Goal: Information Seeking & Learning: Learn about a topic

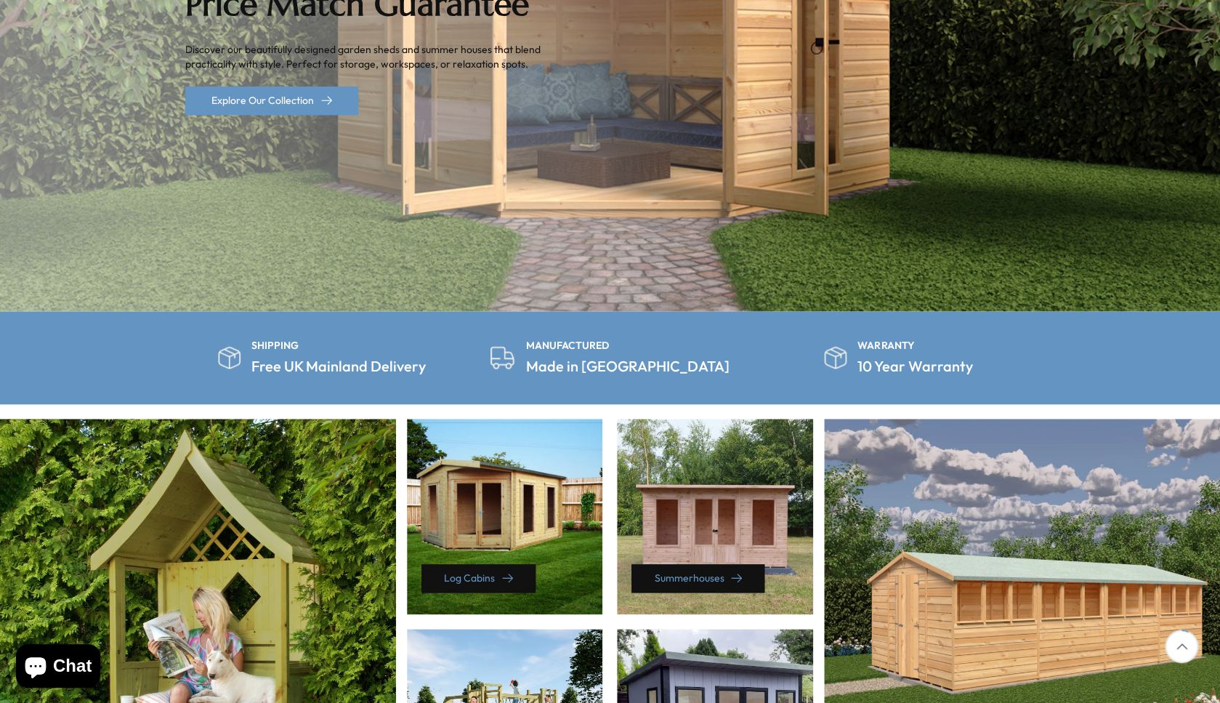
scroll to position [628, 0]
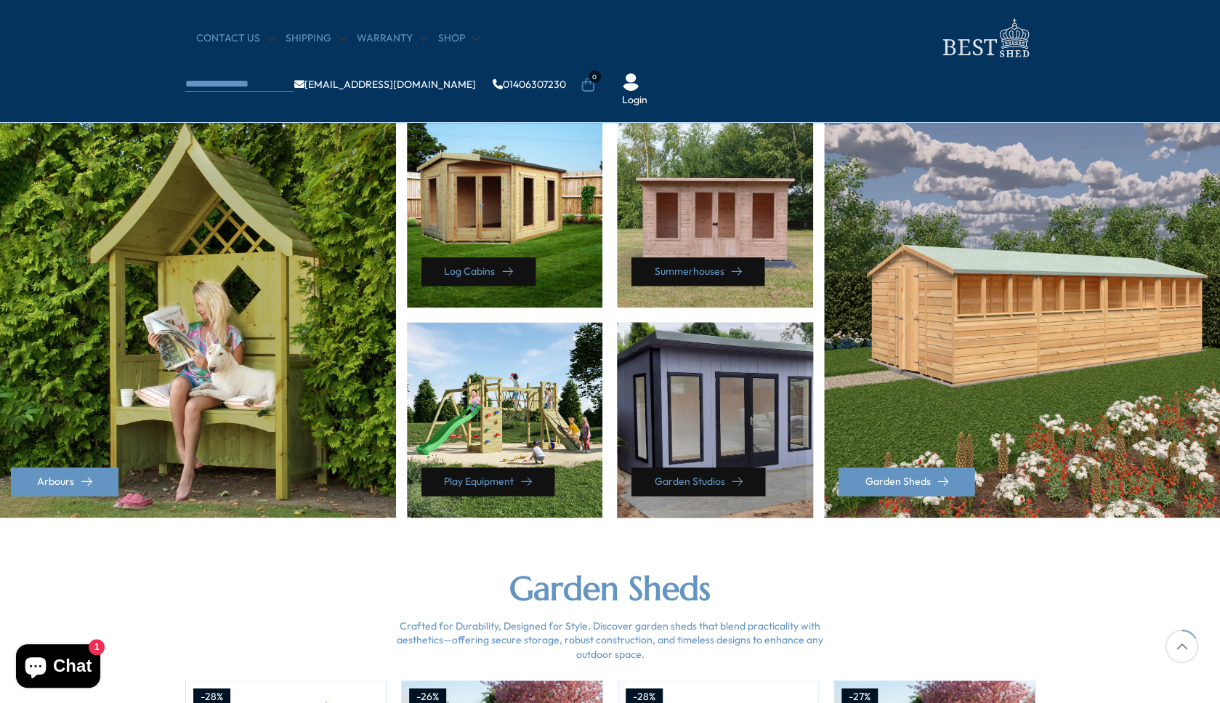
click at [705, 434] on div "Garden Studios" at bounding box center [715, 419] width 196 height 195
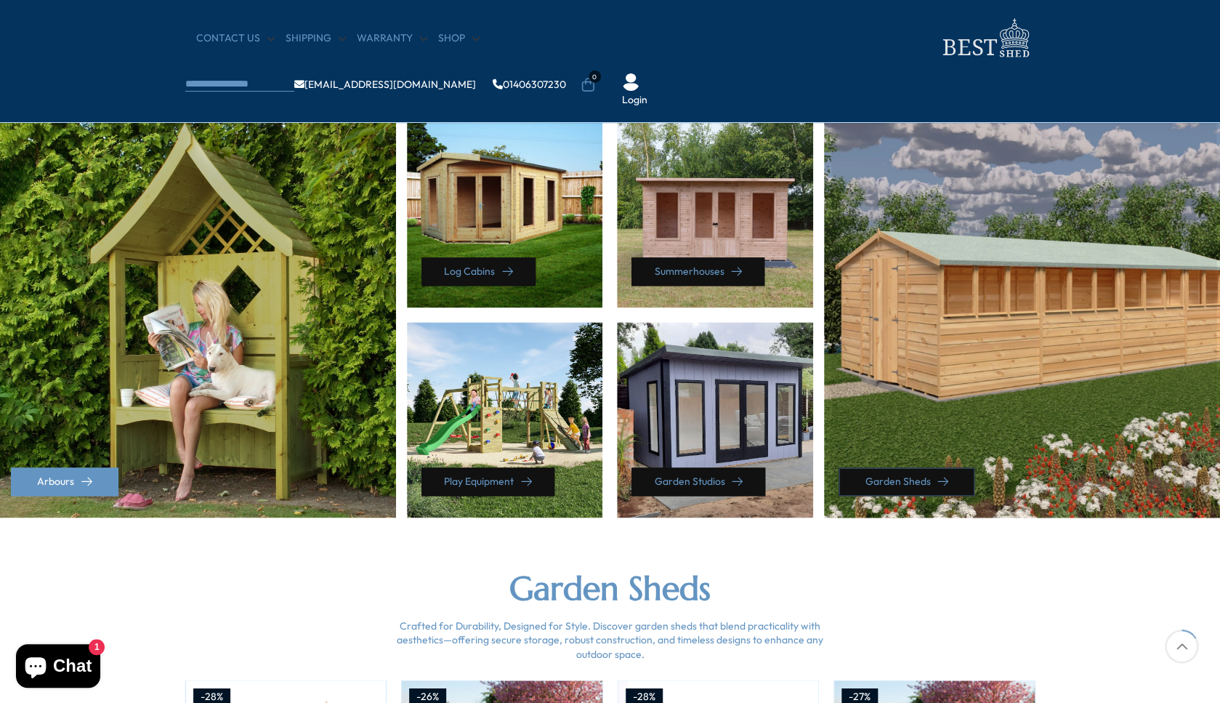
click at [871, 486] on link "Garden Sheds" at bounding box center [907, 481] width 136 height 28
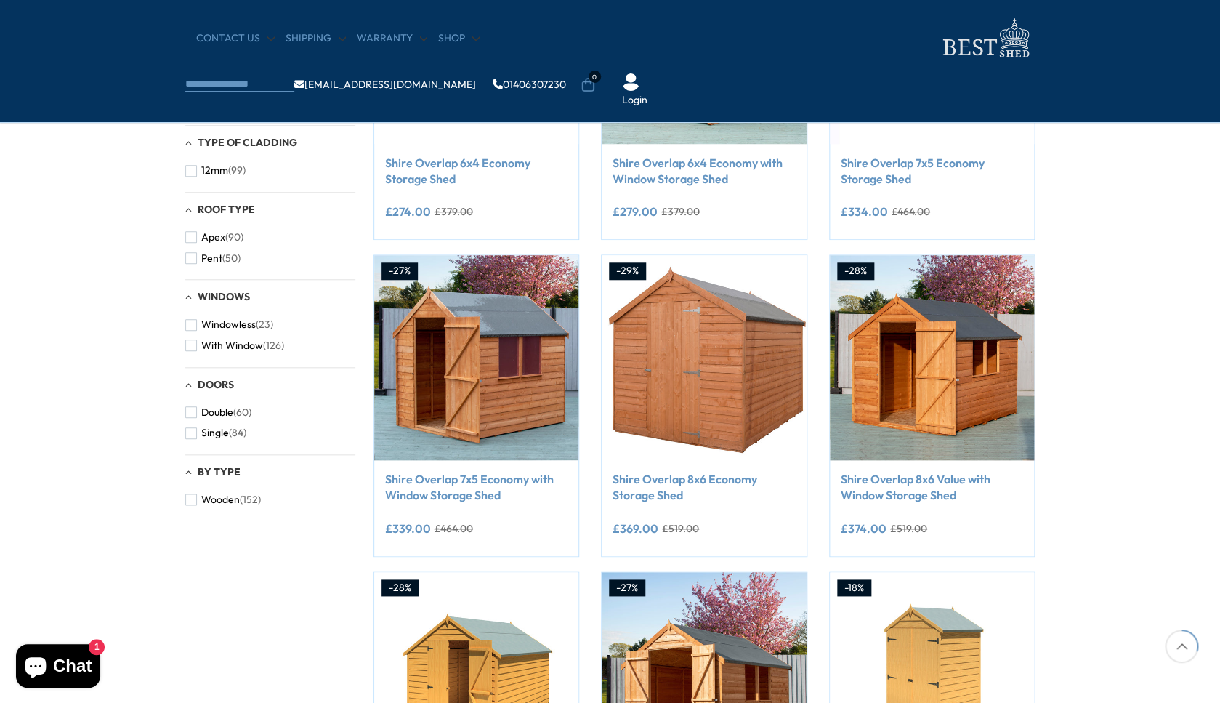
scroll to position [415, 0]
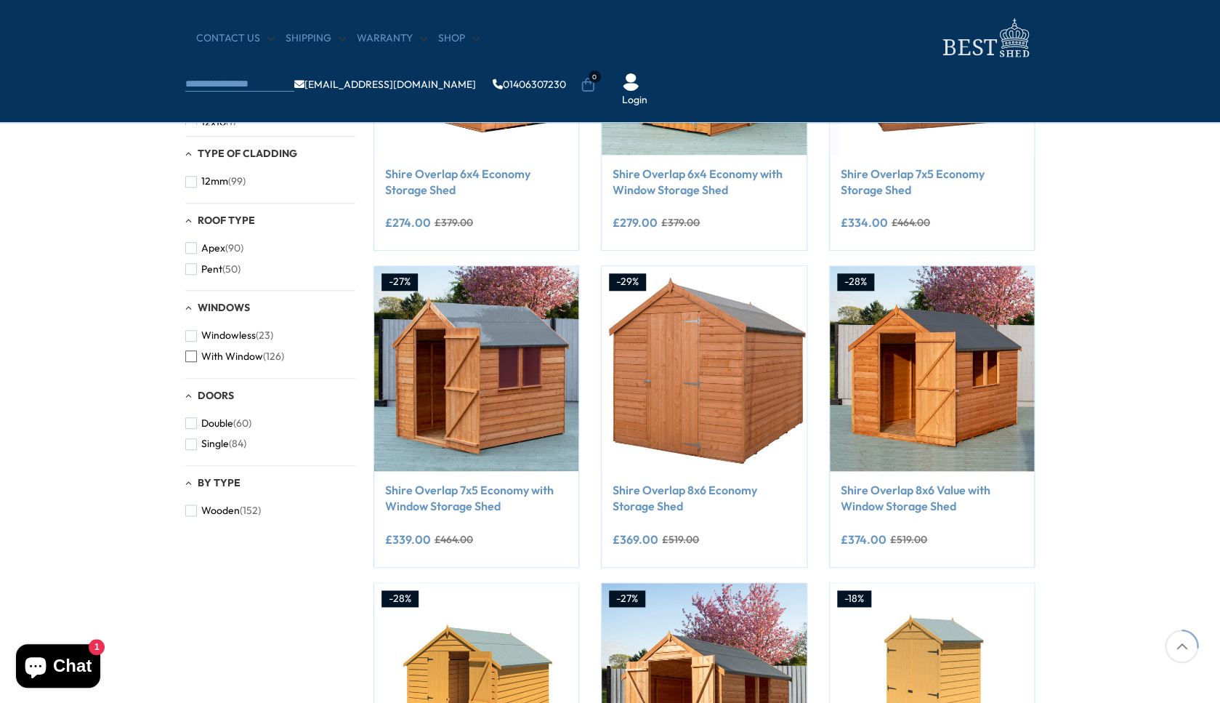
click at [225, 358] on span "With Window" at bounding box center [232, 356] width 62 height 12
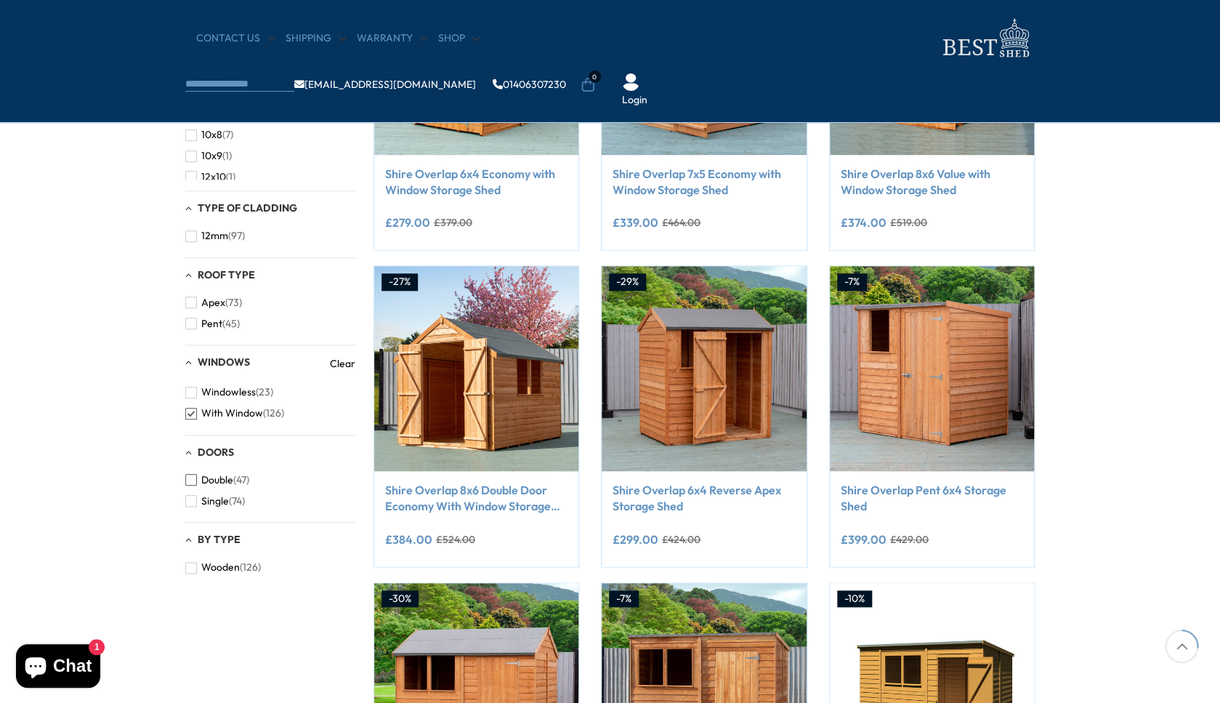
click at [214, 478] on span "Double" at bounding box center [217, 480] width 32 height 12
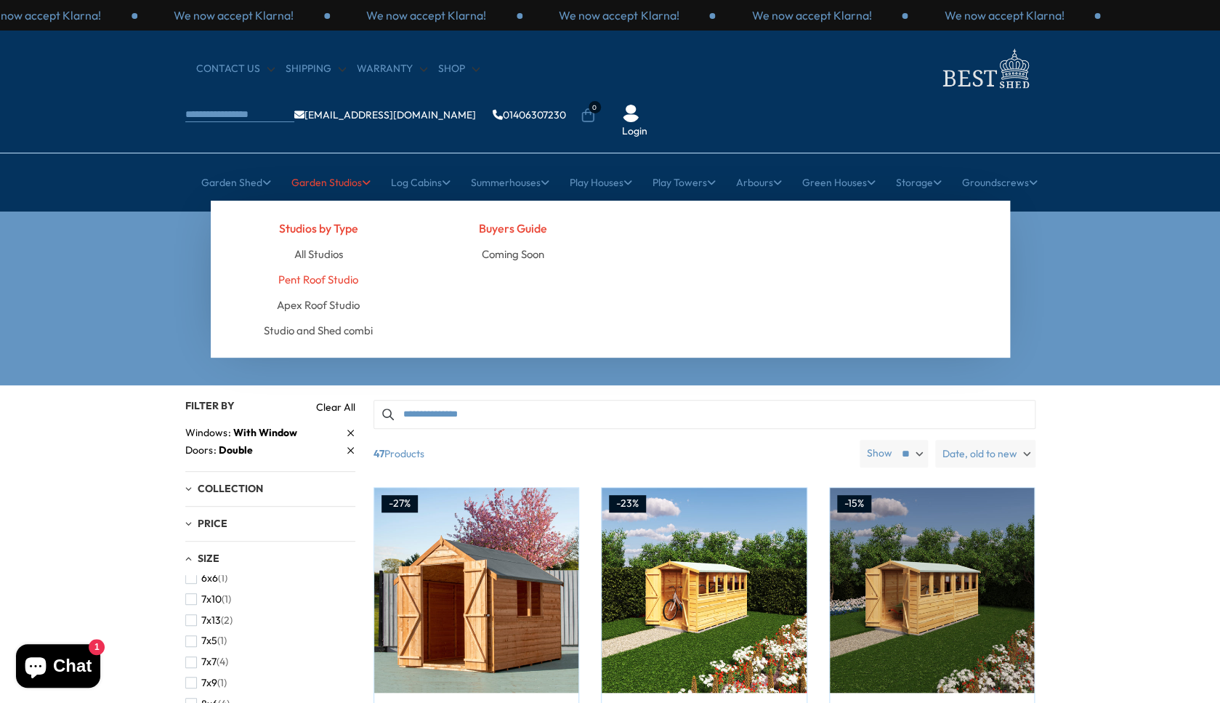
click at [340, 267] on link "Pent Roof Studio" at bounding box center [318, 279] width 80 height 25
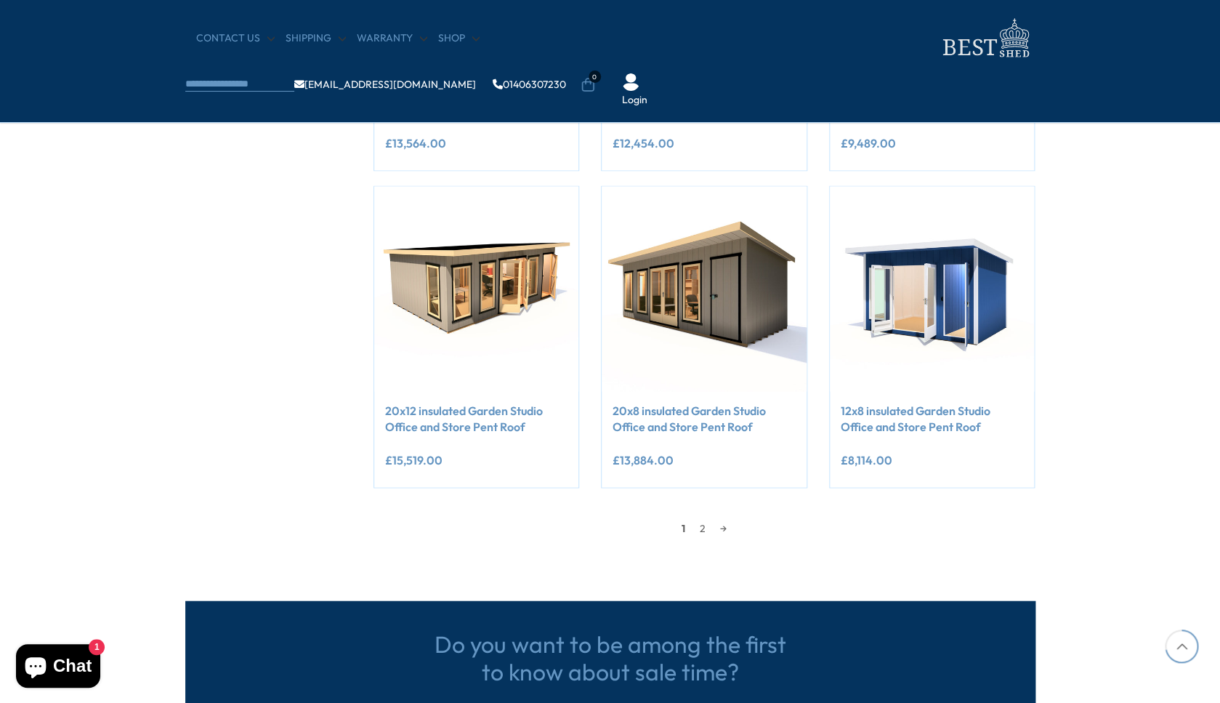
scroll to position [1141, 0]
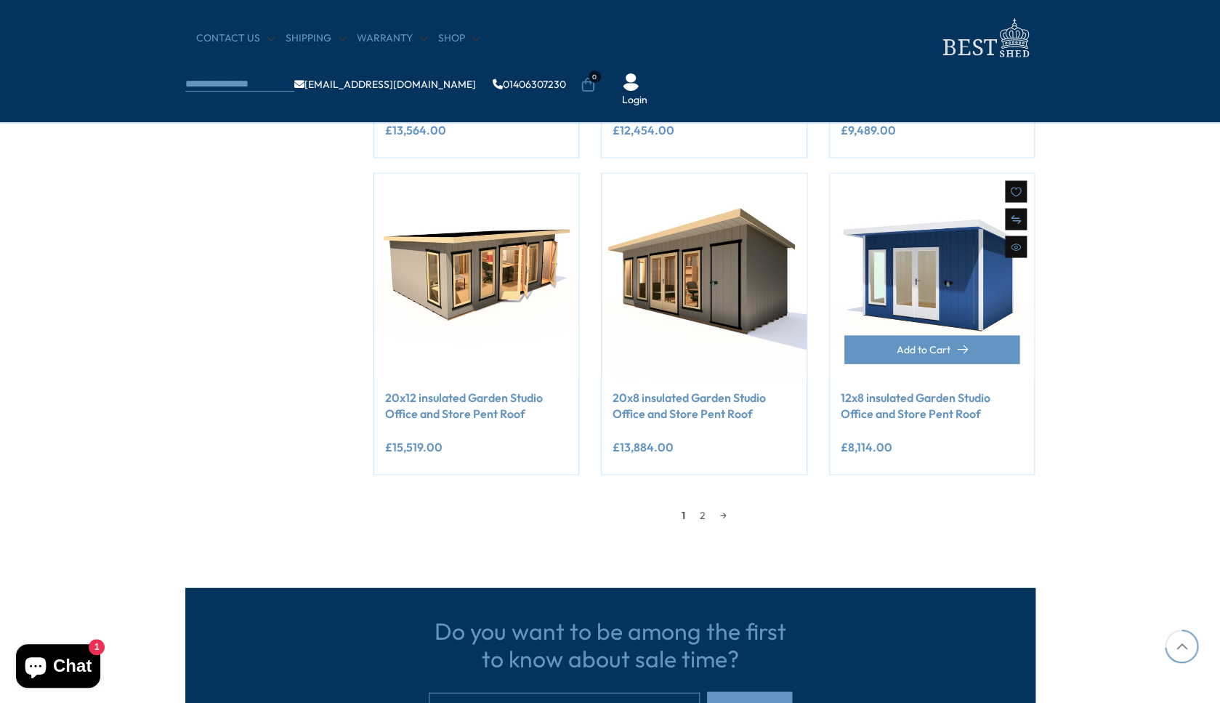
click at [859, 251] on img at bounding box center [932, 275] width 205 height 205
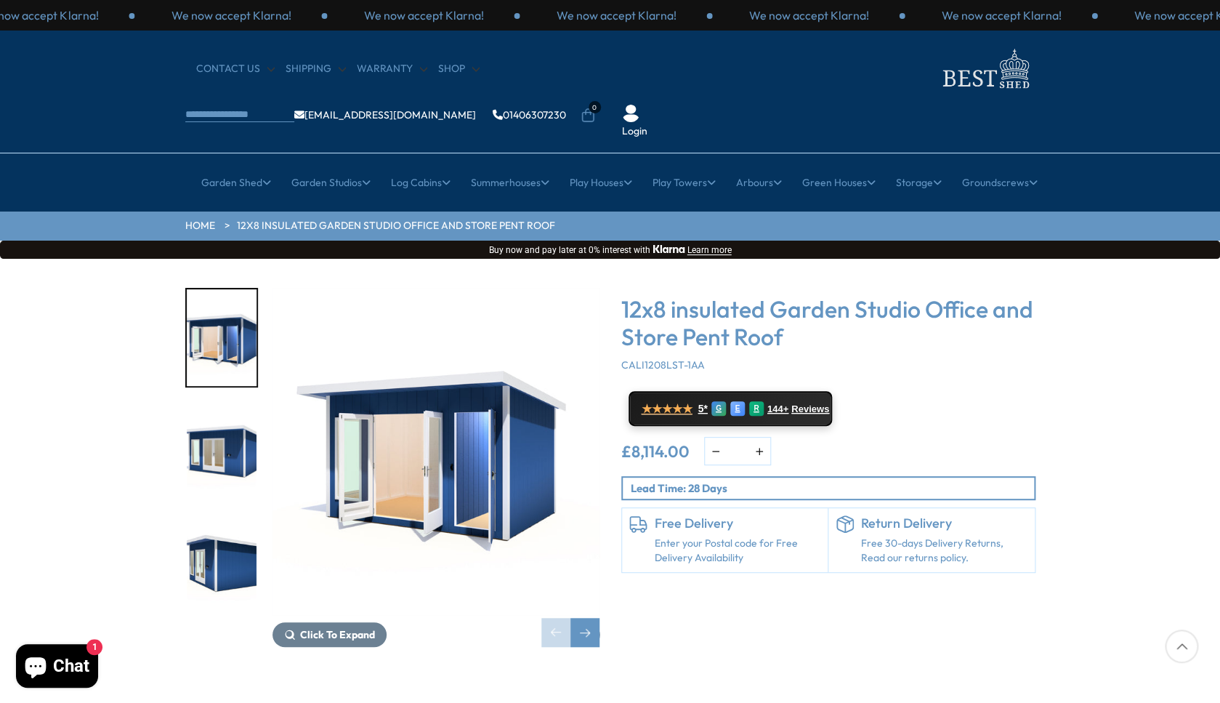
click at [202, 414] on img "2 / 7" at bounding box center [222, 451] width 70 height 97
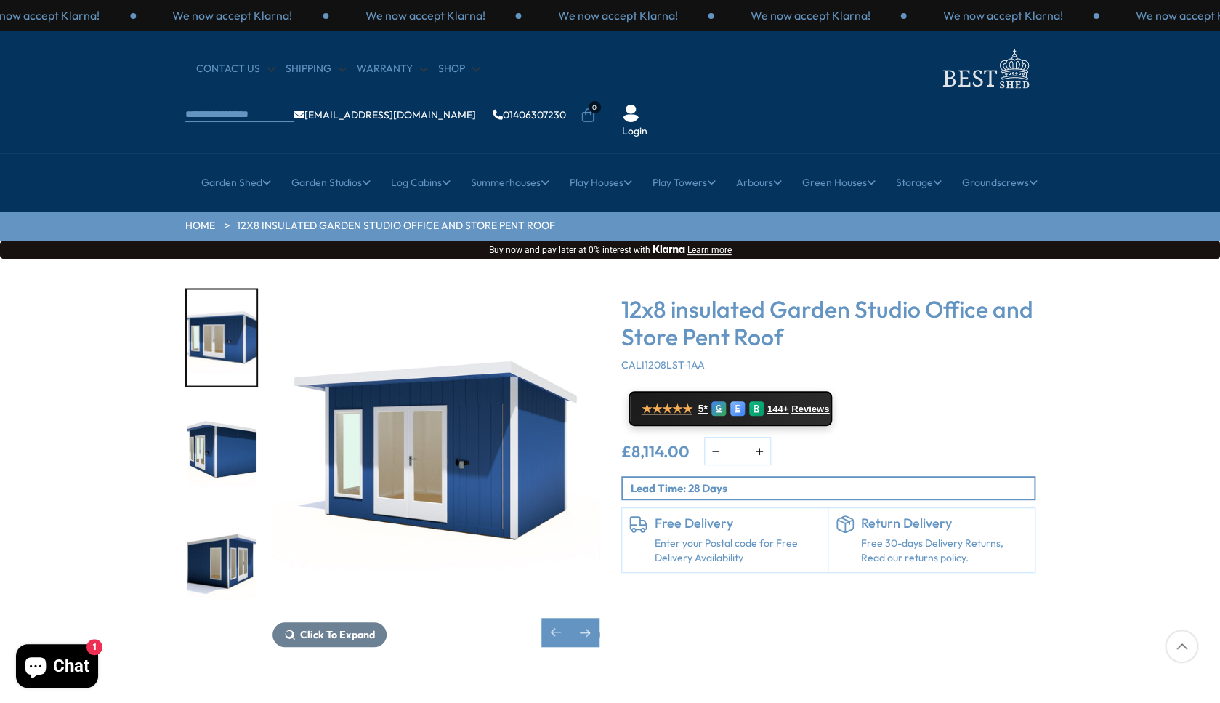
click at [233, 412] on img "3 / 7" at bounding box center [222, 451] width 70 height 97
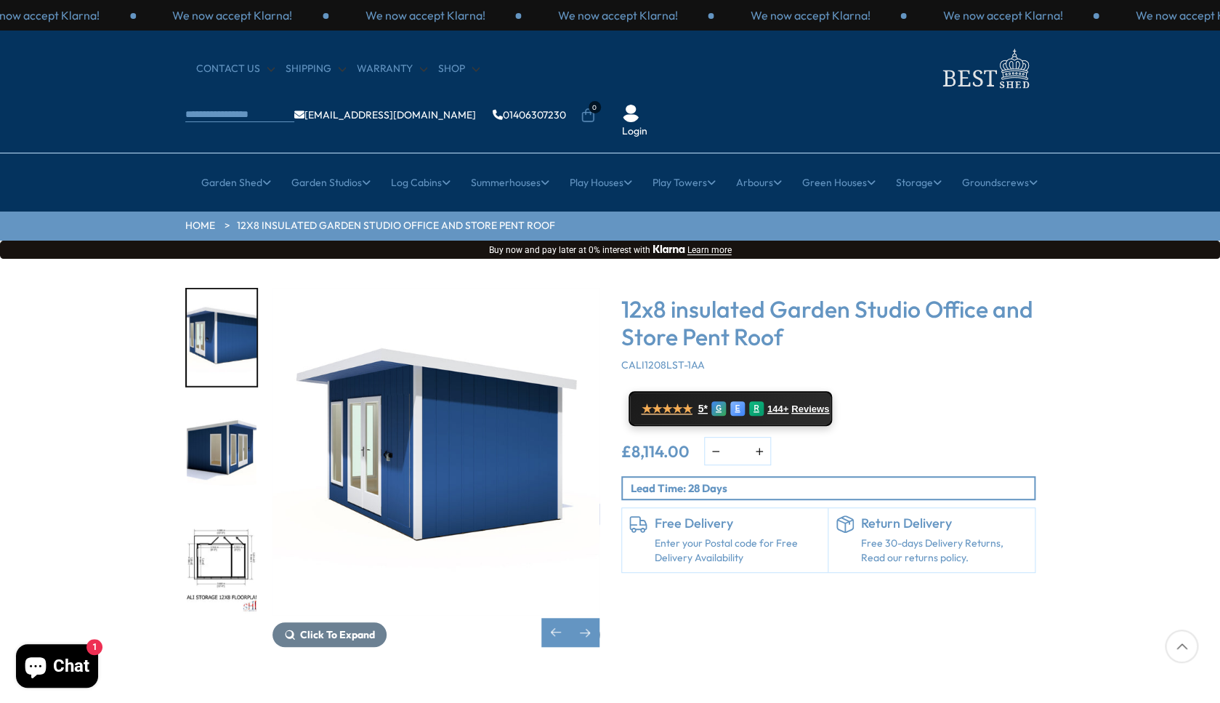
click at [227, 408] on img "4 / 7" at bounding box center [222, 451] width 70 height 97
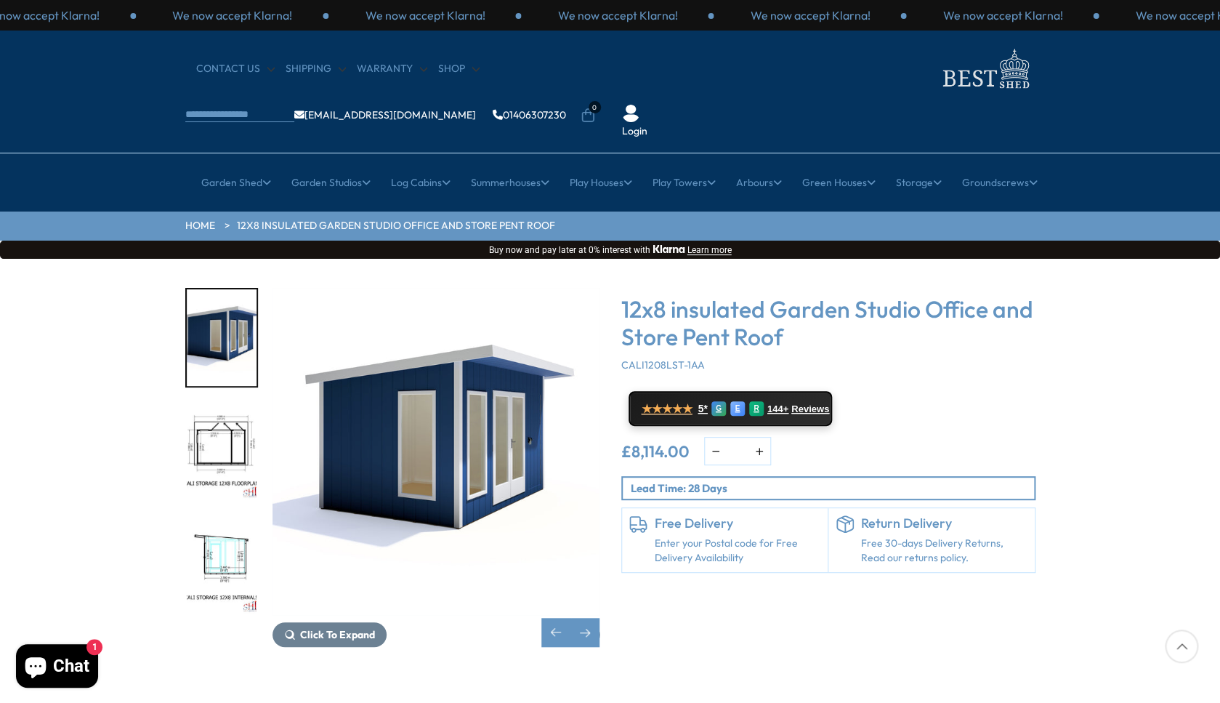
click at [235, 412] on img "5 / 7" at bounding box center [222, 451] width 70 height 97
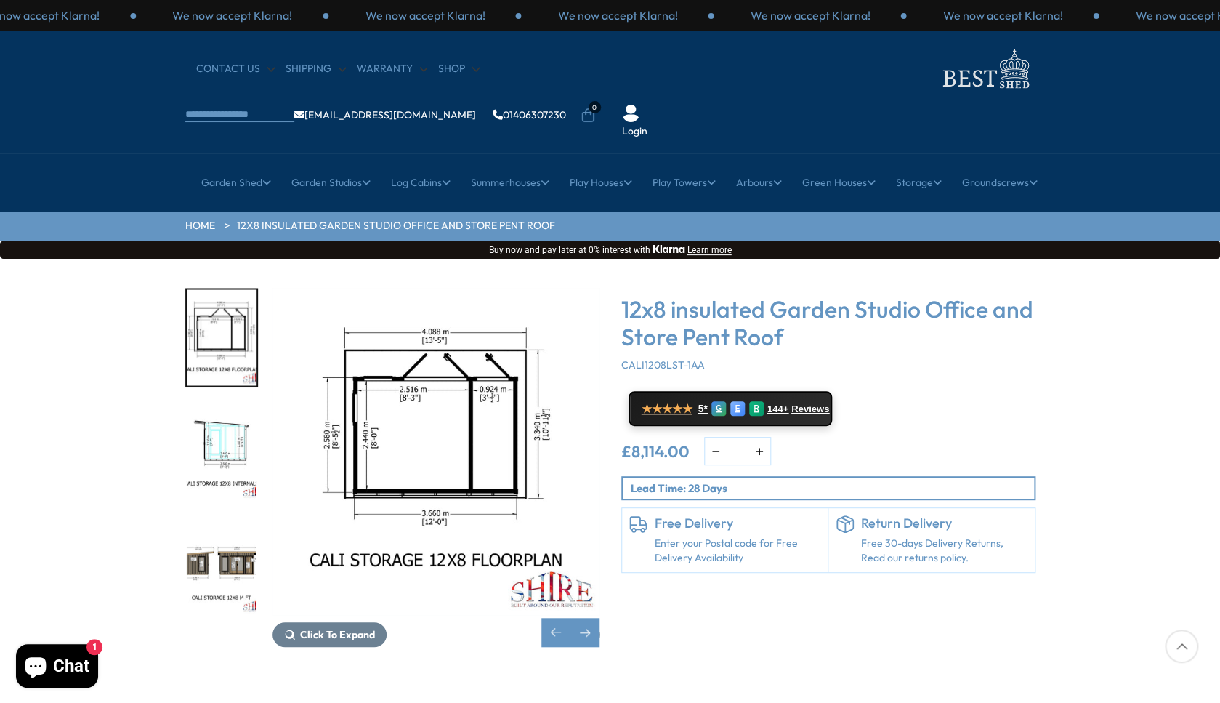
click at [235, 411] on img "6 / 7" at bounding box center [222, 451] width 70 height 97
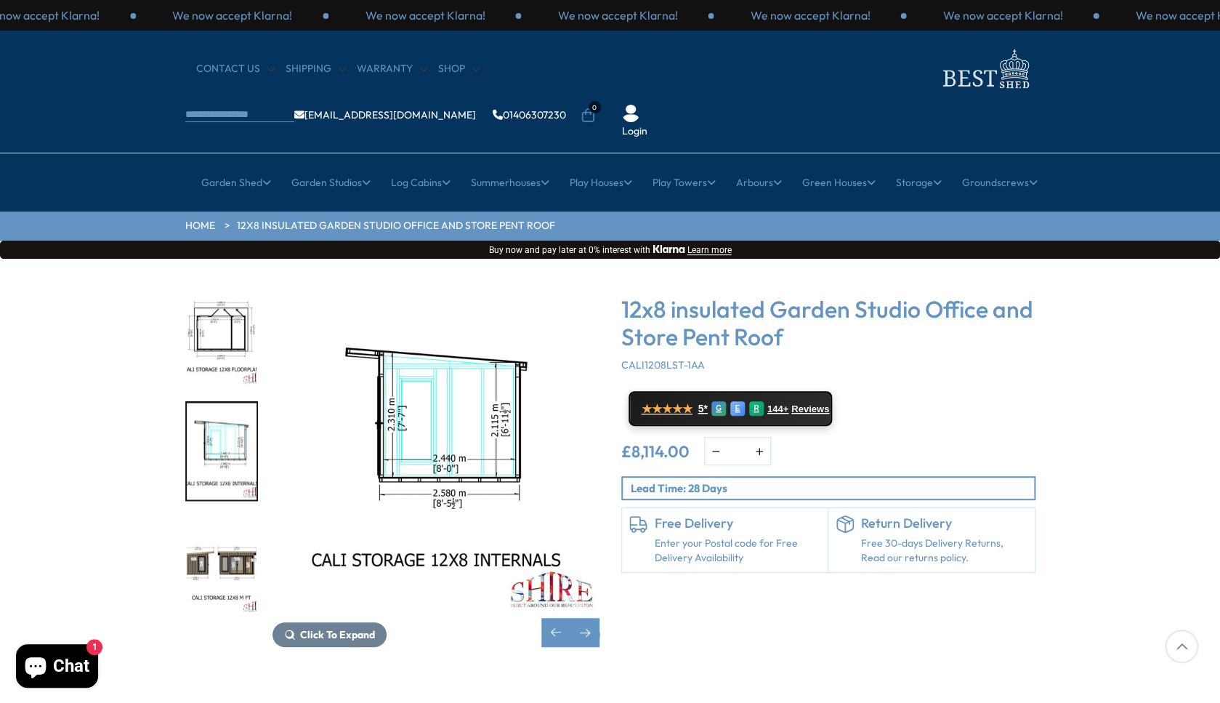
click at [238, 297] on img "5 / 7" at bounding box center [222, 337] width 70 height 97
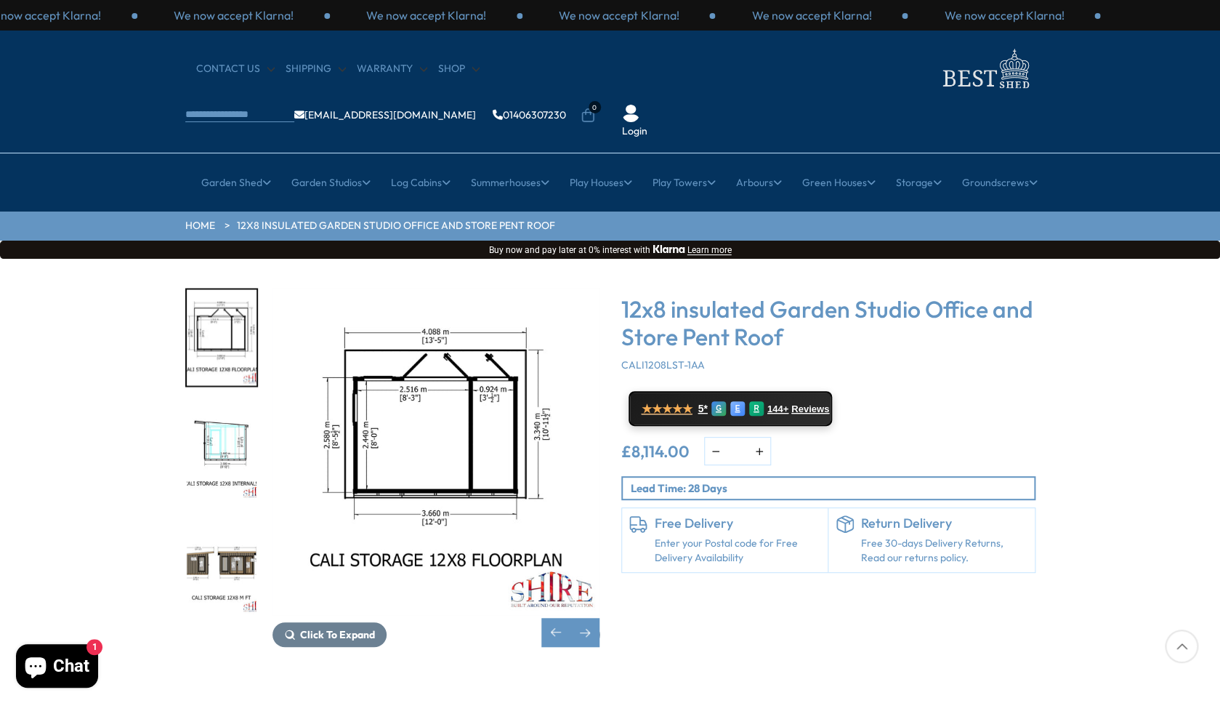
click at [209, 521] on img "7 / 7" at bounding box center [222, 565] width 70 height 97
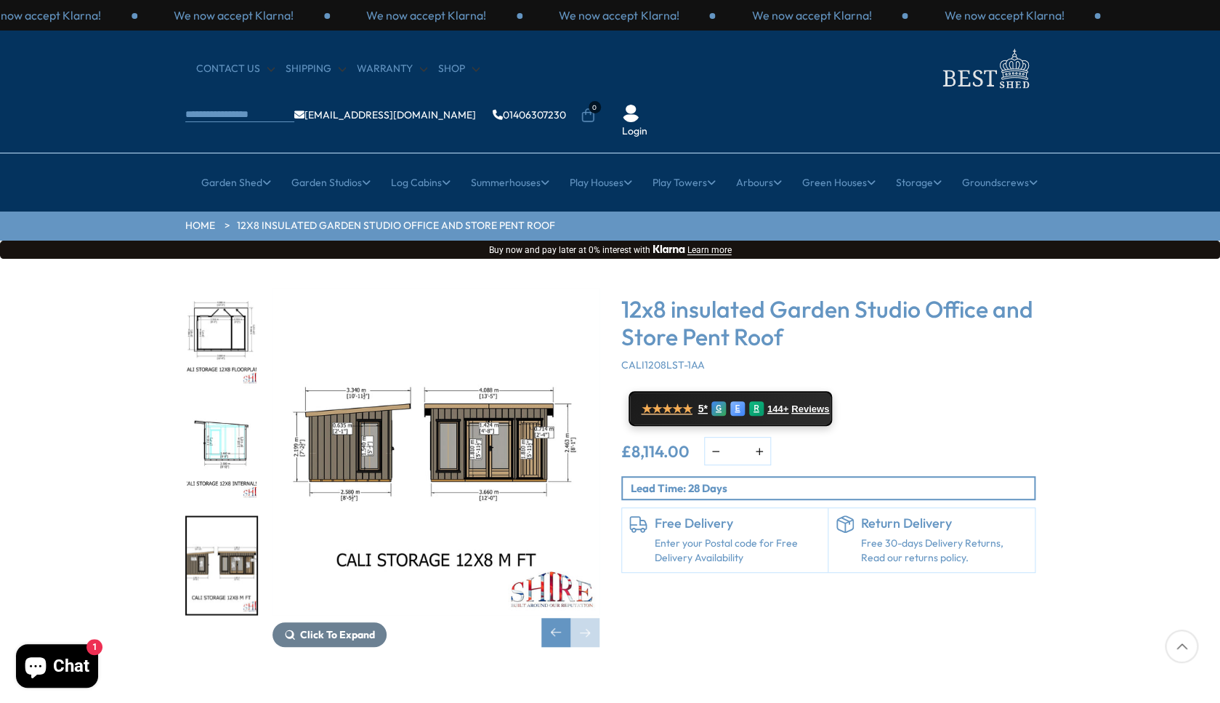
click at [236, 522] on img "7 / 7" at bounding box center [222, 565] width 70 height 97
click at [236, 523] on img "7 / 7" at bounding box center [222, 565] width 70 height 97
click at [227, 403] on img "6 / 7" at bounding box center [222, 451] width 70 height 97
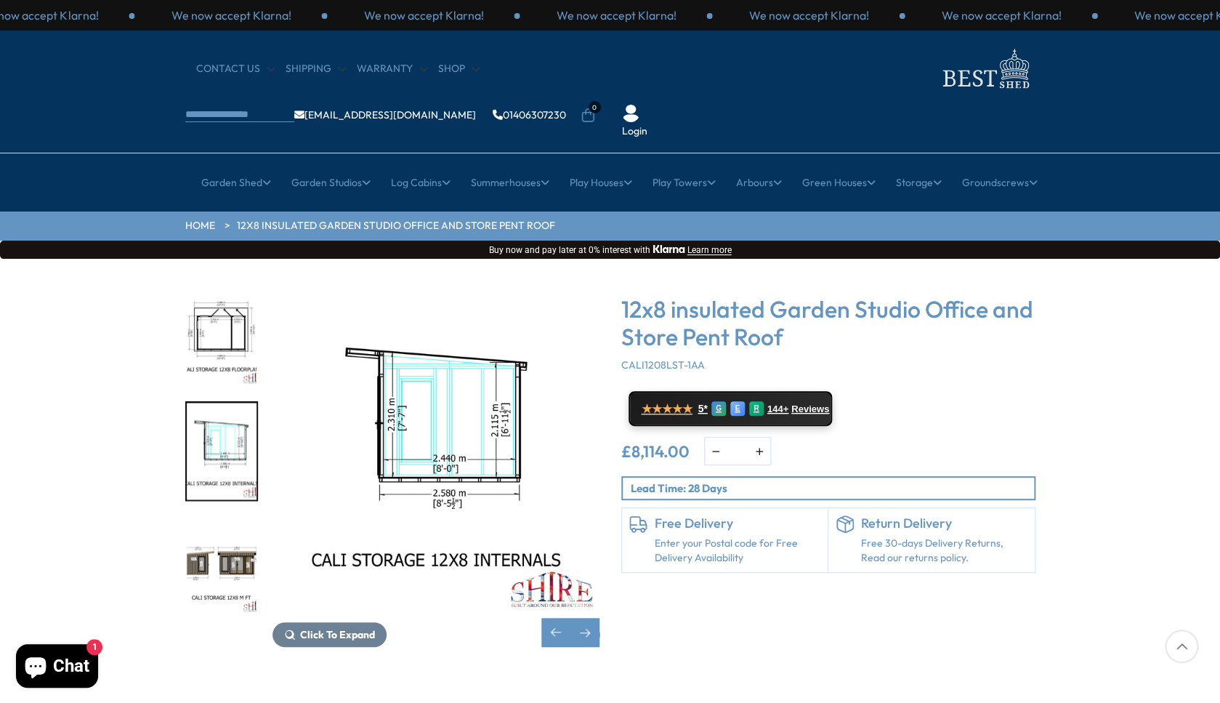
click at [225, 289] on img "5 / 7" at bounding box center [222, 337] width 70 height 97
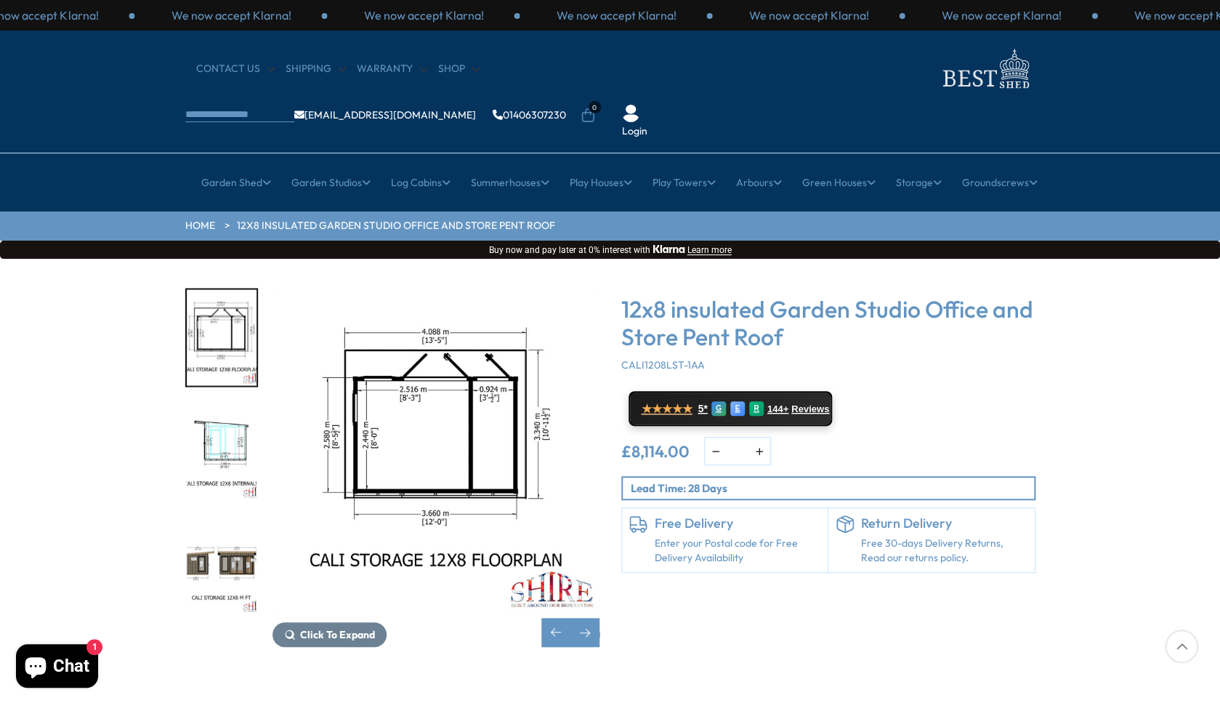
click at [222, 288] on div "5 / 7" at bounding box center [221, 338] width 73 height 100
click at [557, 618] on div "Previous slide" at bounding box center [555, 632] width 29 height 29
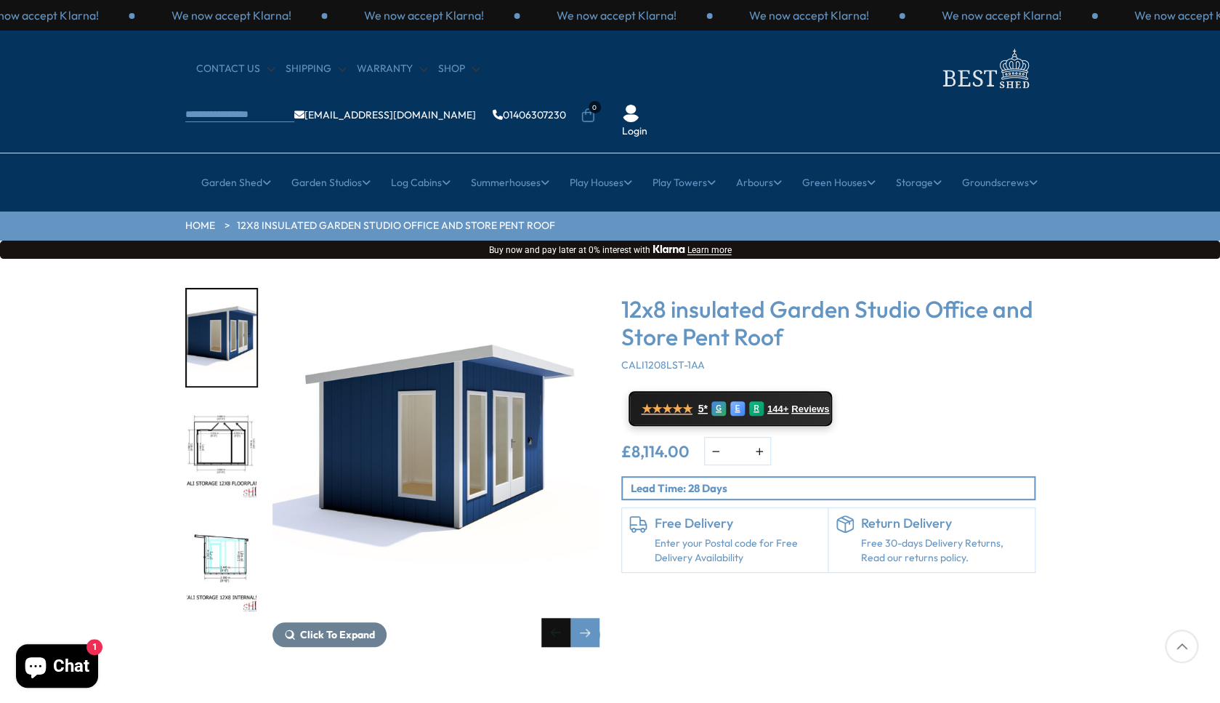
click at [557, 618] on div "Previous slide" at bounding box center [555, 632] width 29 height 29
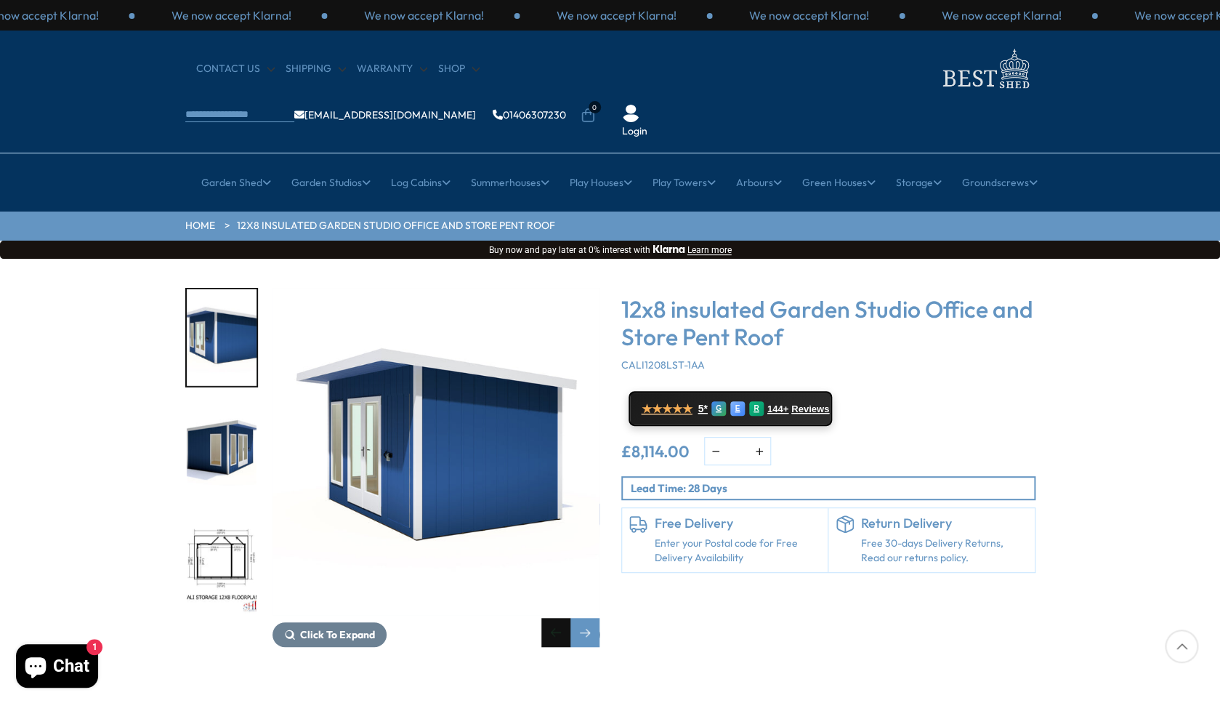
click at [557, 618] on div "Previous slide" at bounding box center [555, 632] width 29 height 29
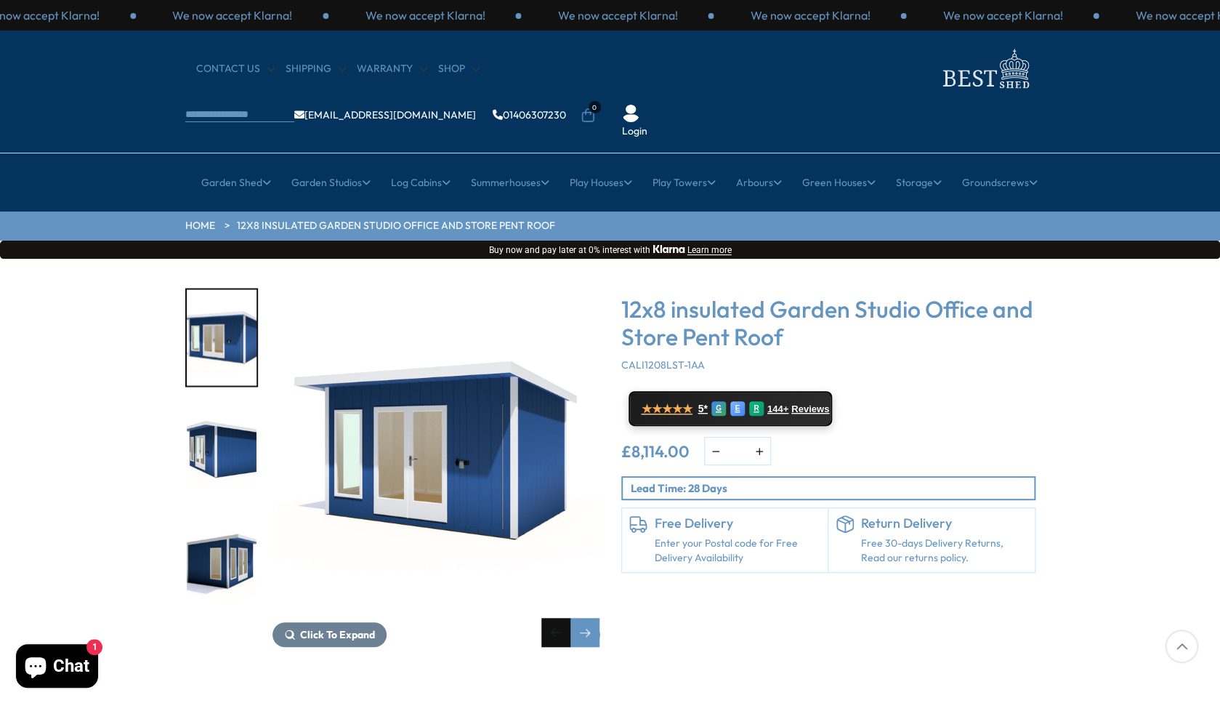
click at [557, 618] on div "Previous slide" at bounding box center [555, 632] width 29 height 29
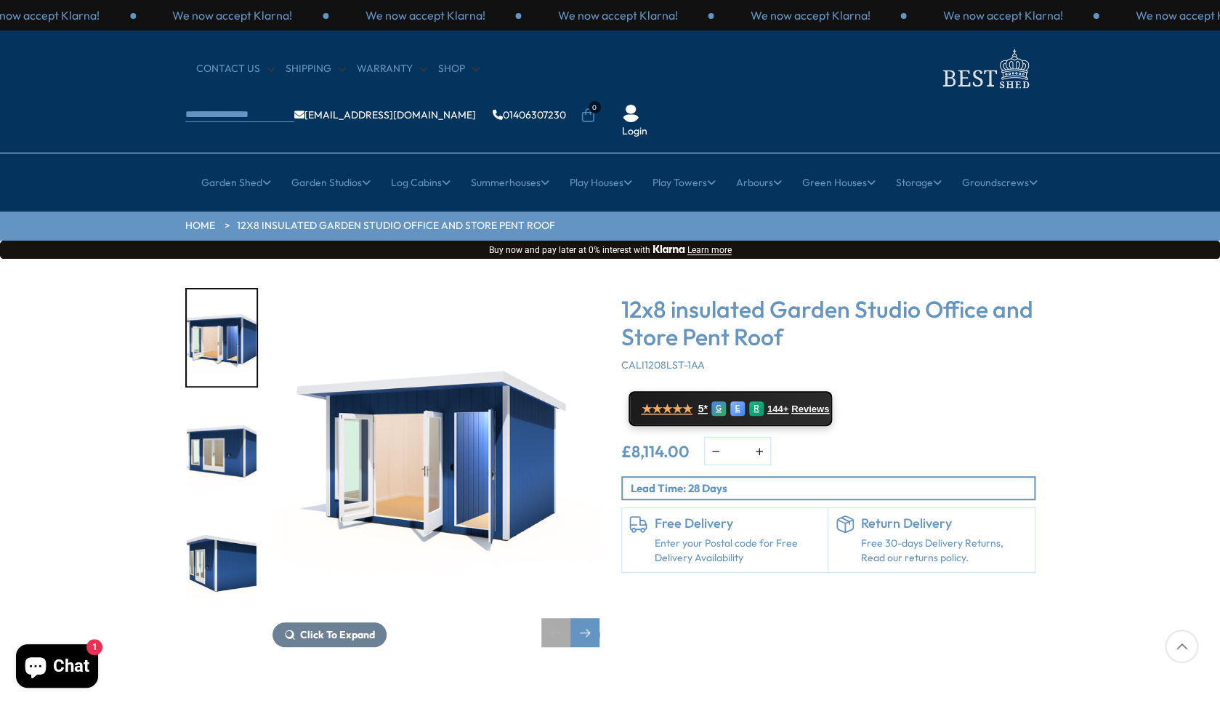
click at [557, 618] on div "Previous slide" at bounding box center [555, 632] width 29 height 29
